Goal: Find specific page/section: Find specific page/section

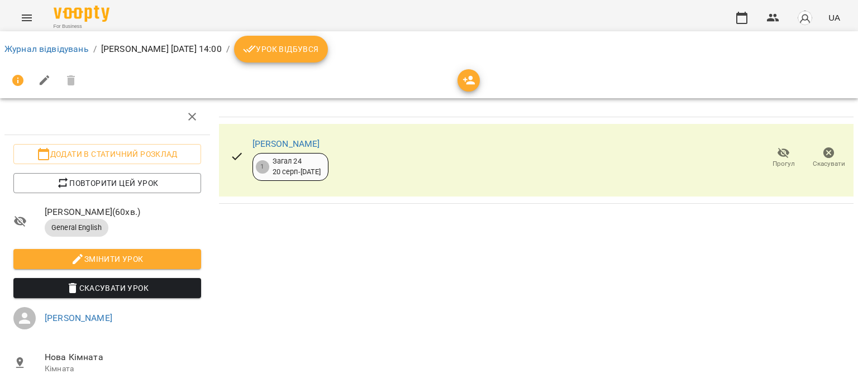
click at [319, 55] on span "Урок відбувся" at bounding box center [281, 48] width 76 height 13
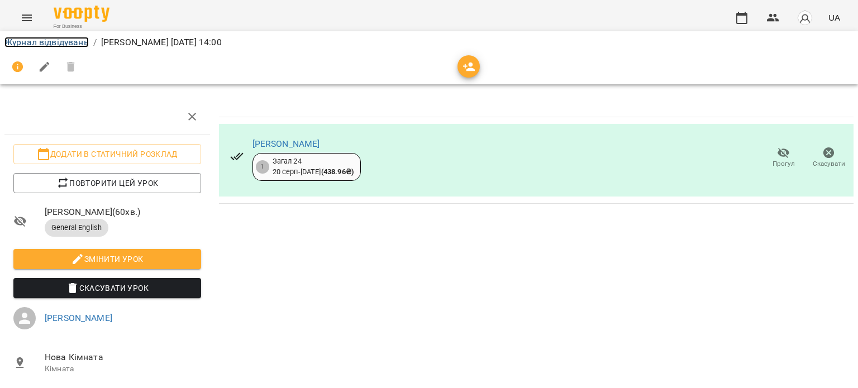
click at [55, 45] on link "Журнал відвідувань" at bounding box center [46, 42] width 84 height 11
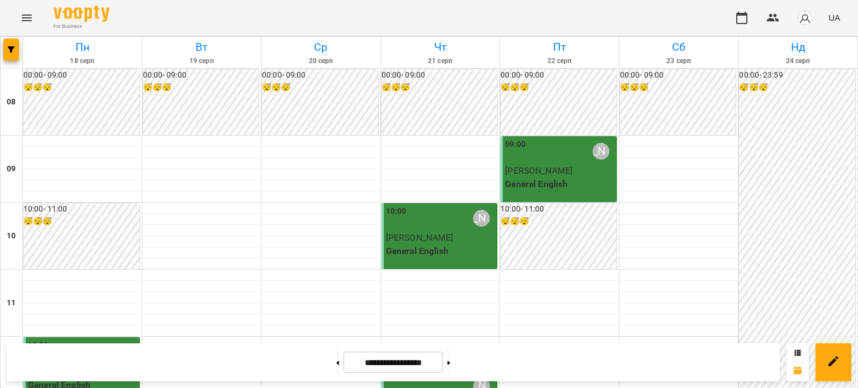
scroll to position [223, 0]
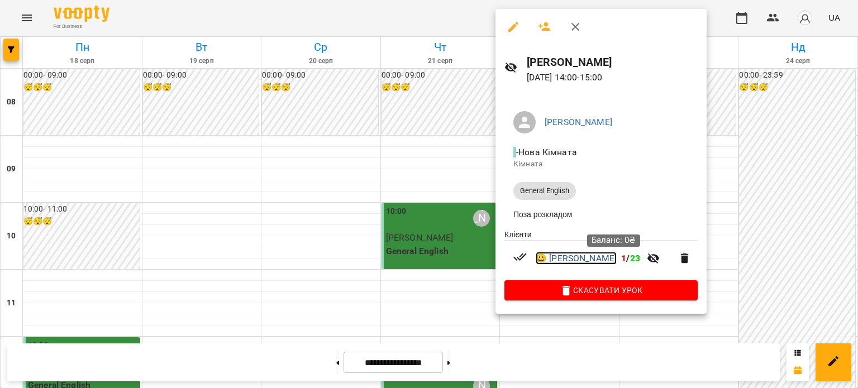
click at [580, 261] on link "😀 [PERSON_NAME]" at bounding box center [576, 258] width 81 height 13
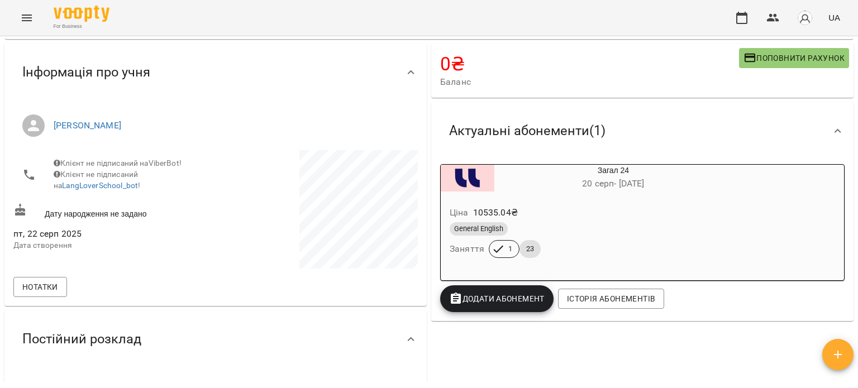
scroll to position [251, 0]
